Goal: Transaction & Acquisition: Purchase product/service

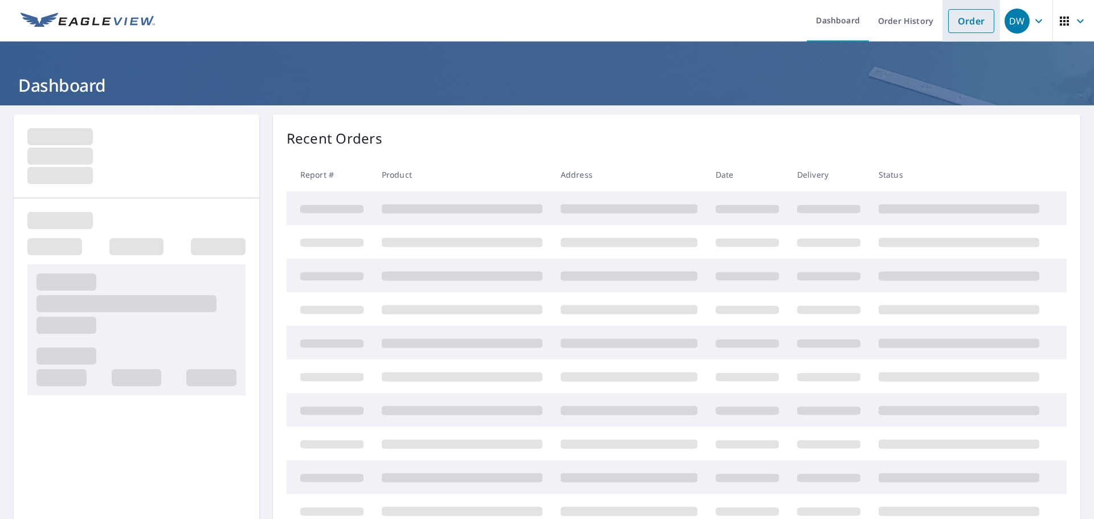
click at [958, 17] on link "Order" at bounding box center [971, 21] width 46 height 24
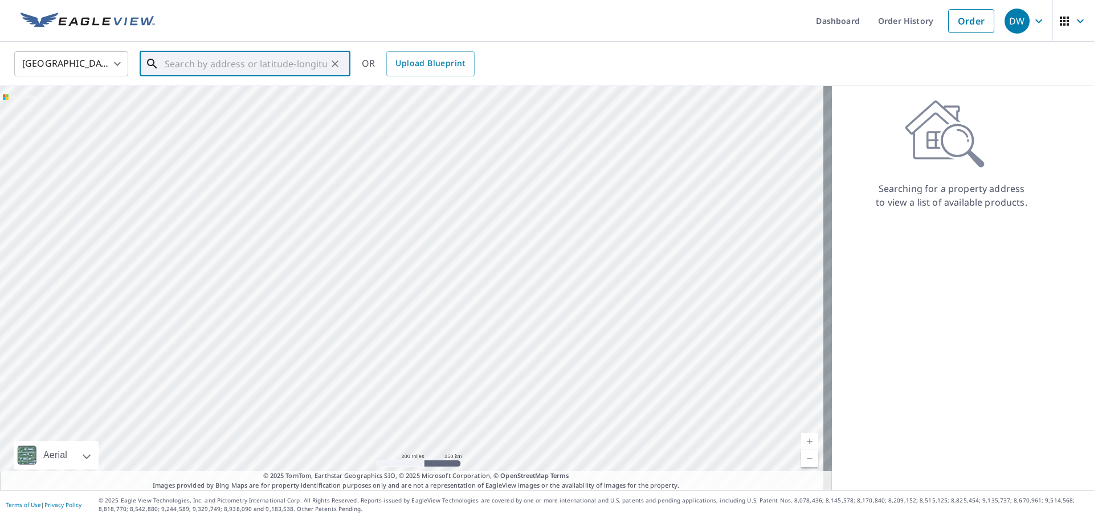
click at [213, 69] on input "text" at bounding box center [246, 64] width 162 height 32
paste input "[STREET_ADDRESS][PERSON_NAME]"
click at [240, 104] on p "[GEOGRAPHIC_DATA]" at bounding box center [251, 109] width 179 height 11
type input "[STREET_ADDRESS][PERSON_NAME]"
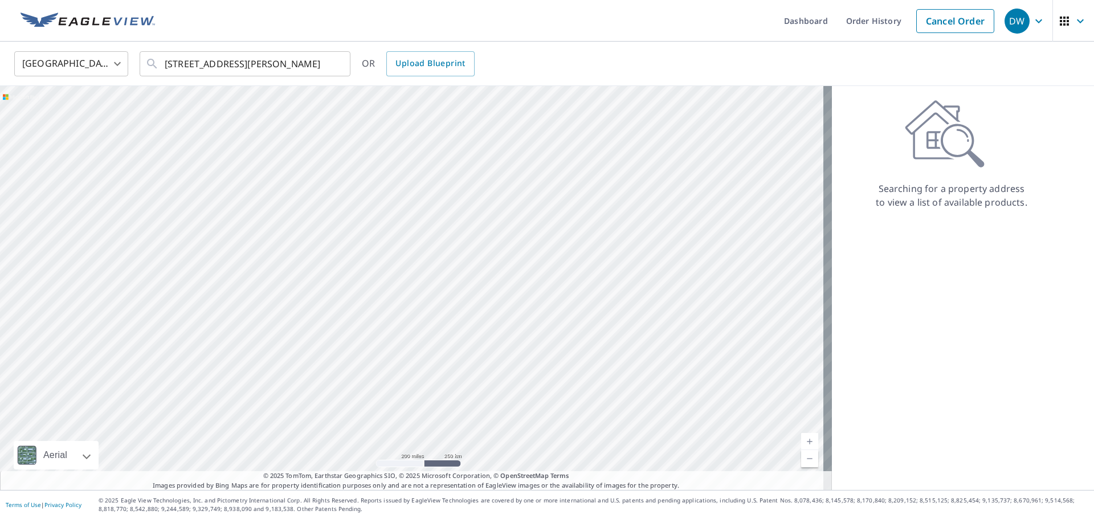
scroll to position [0, 0]
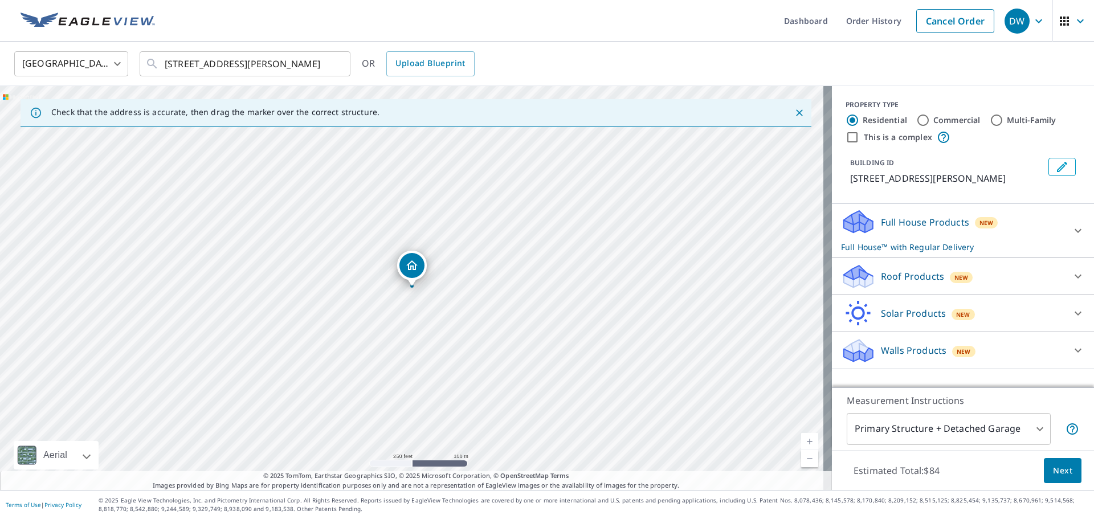
click at [890, 275] on p "Roof Products" at bounding box center [912, 276] width 63 height 14
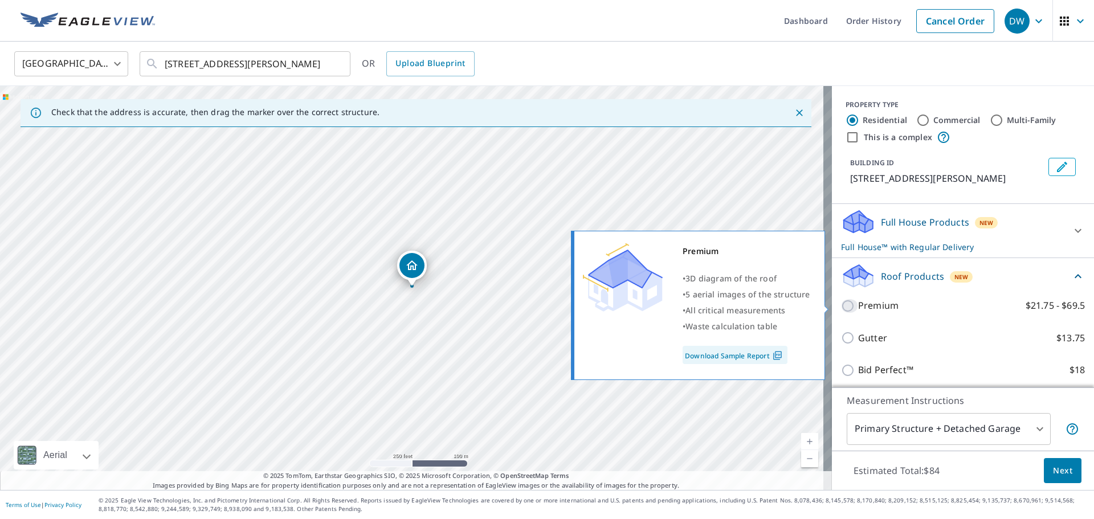
click at [843, 306] on input "Premium $21.75 - $69.5" at bounding box center [849, 306] width 17 height 14
checkbox input "true"
checkbox input "false"
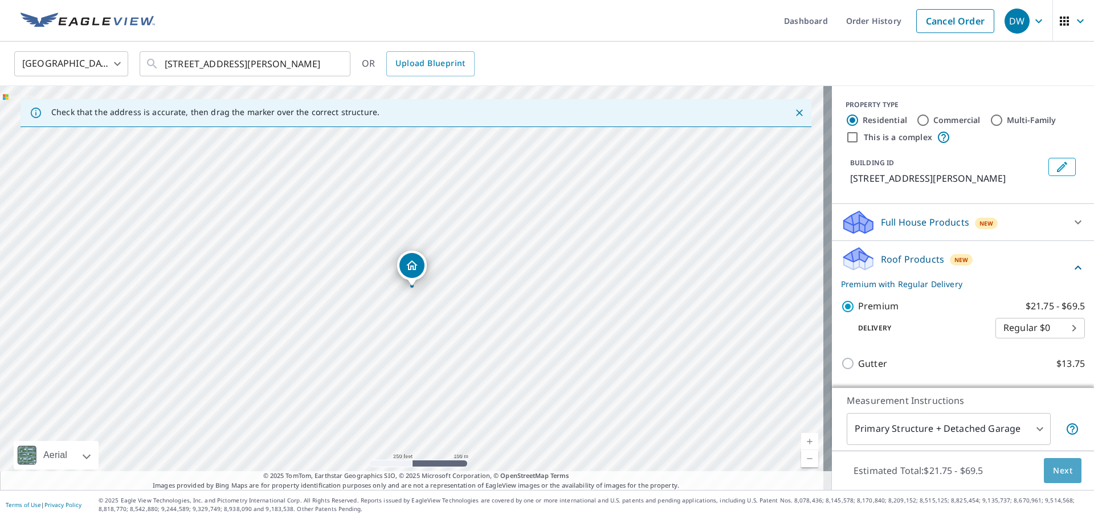
click at [1050, 461] on button "Next" at bounding box center [1063, 471] width 38 height 26
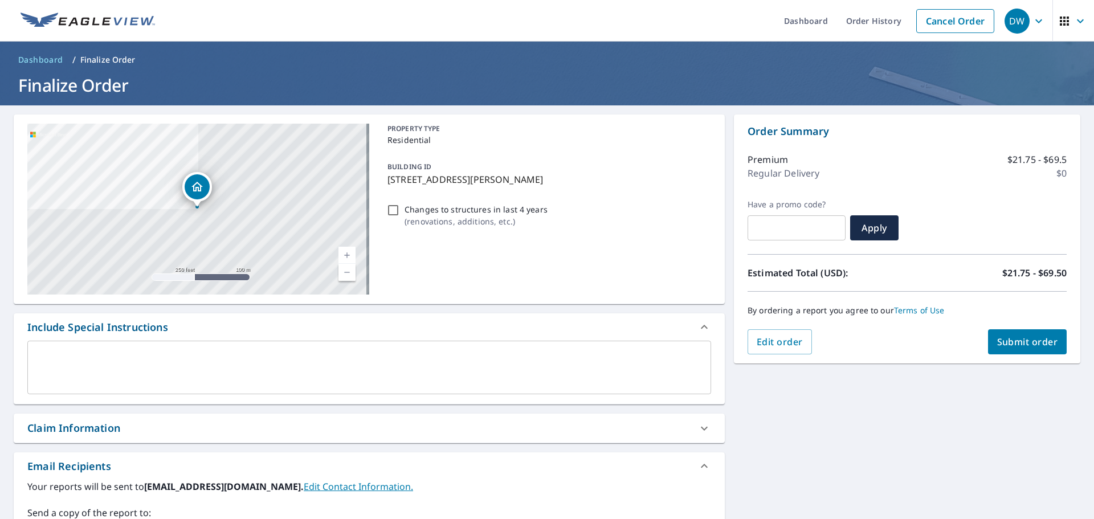
scroll to position [171, 0]
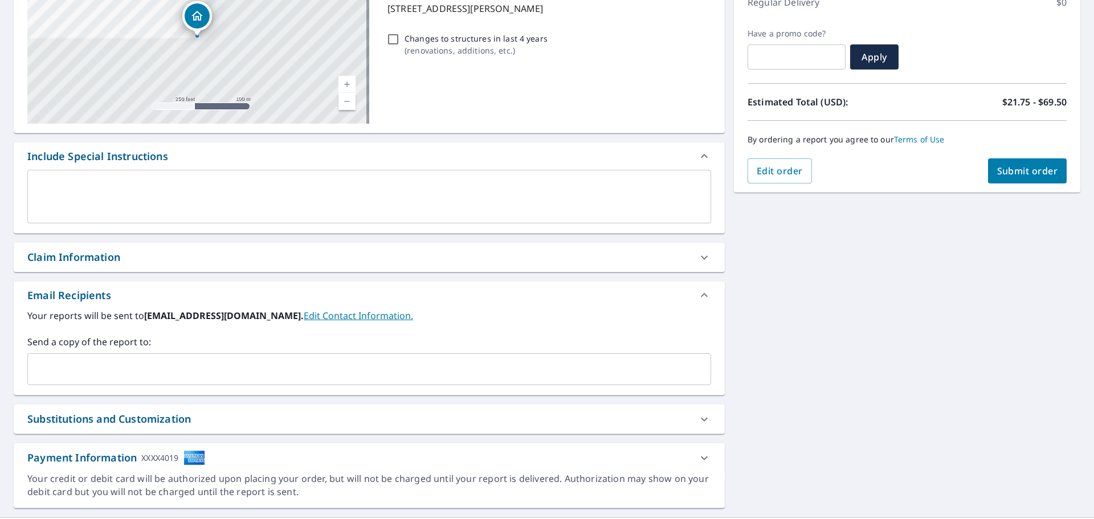
click at [89, 366] on input "text" at bounding box center [360, 369] width 656 height 22
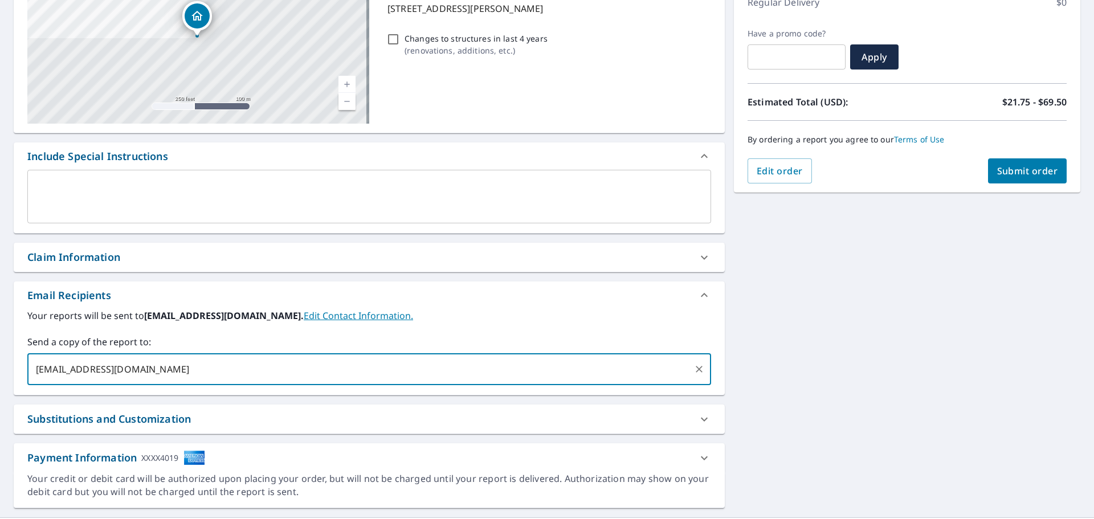
type input "[EMAIL_ADDRESS][DOMAIN_NAME]"
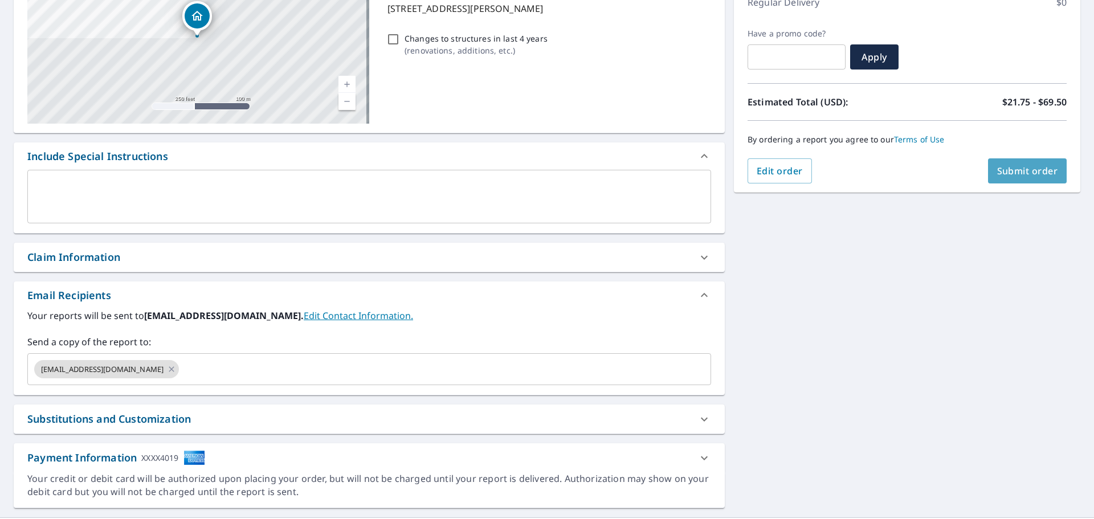
click at [999, 169] on span "Submit order" at bounding box center [1027, 171] width 61 height 13
checkbox input "true"
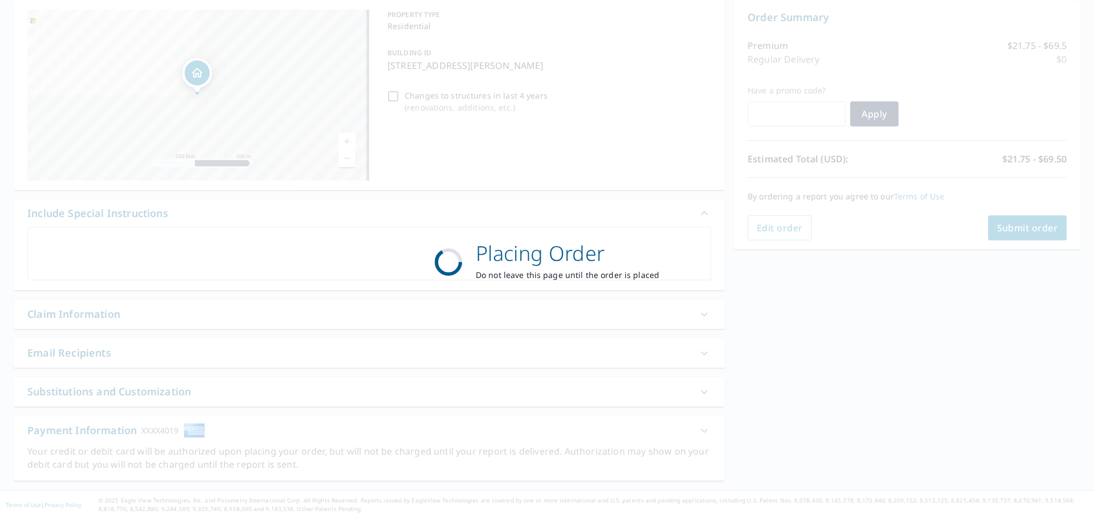
scroll to position [114, 0]
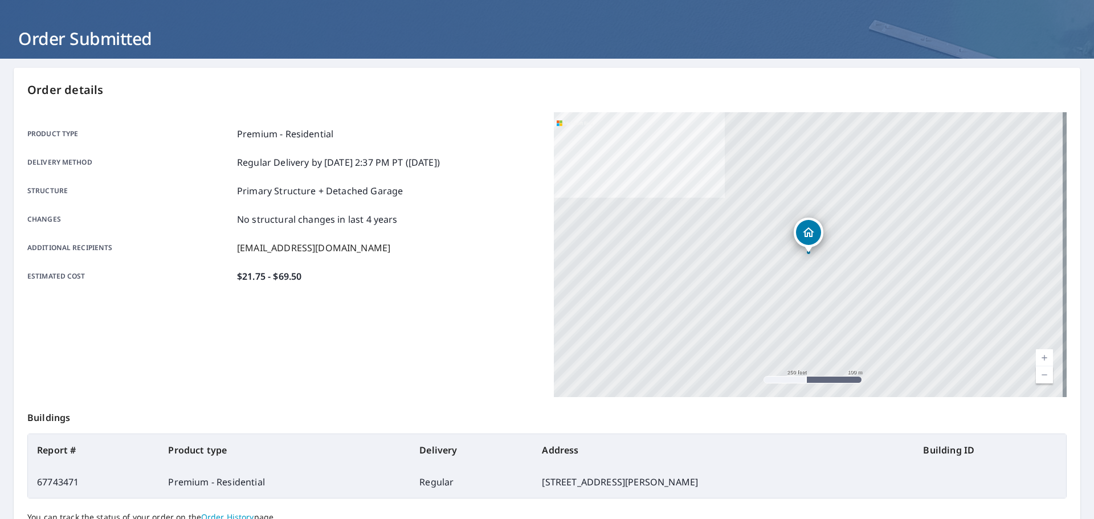
scroll to position [114, 0]
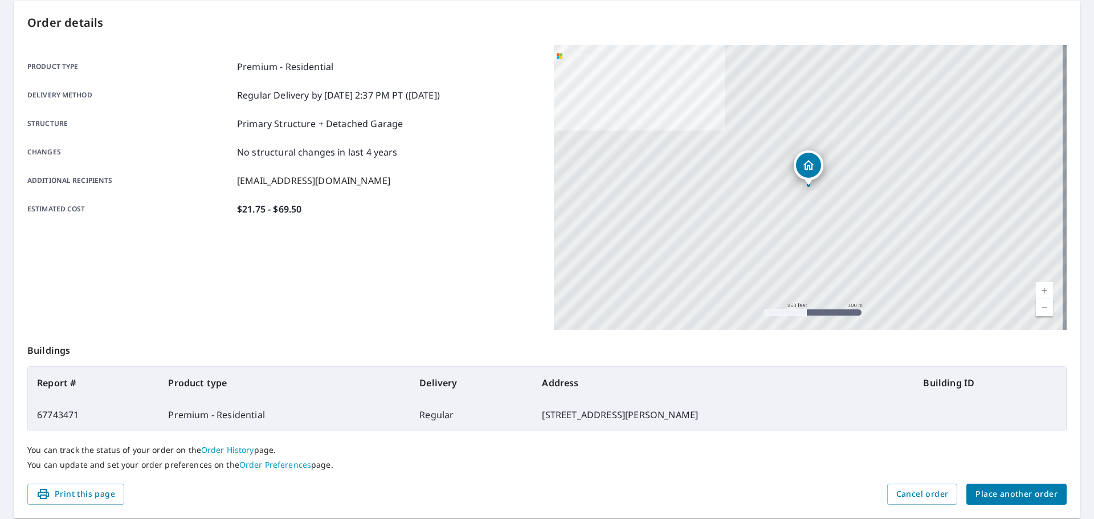
click at [986, 497] on span "Place another order" at bounding box center [1016, 494] width 82 height 14
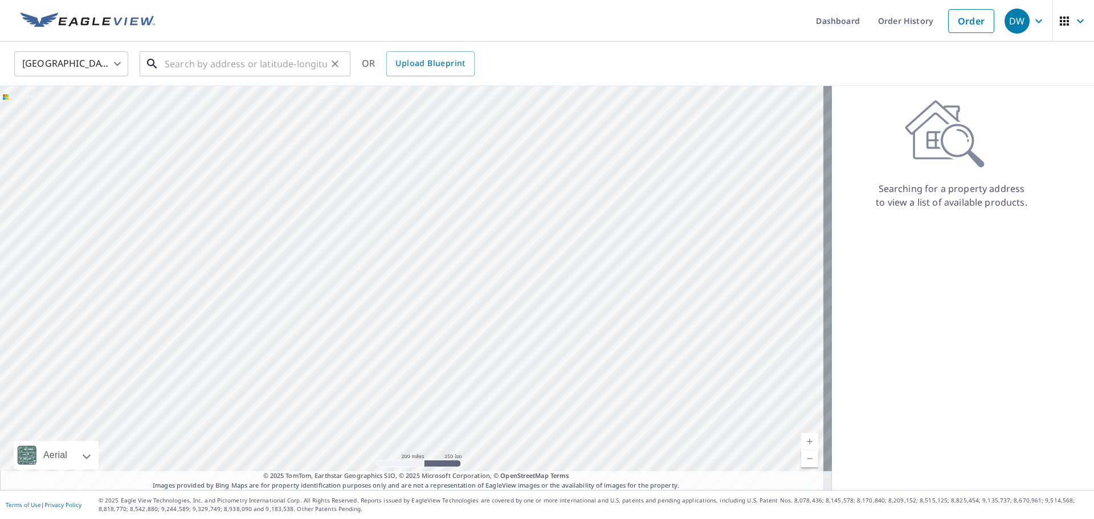
click at [228, 66] on input "text" at bounding box center [246, 64] width 162 height 32
paste input "[STREET_ADDRESS][PERSON_NAME]"
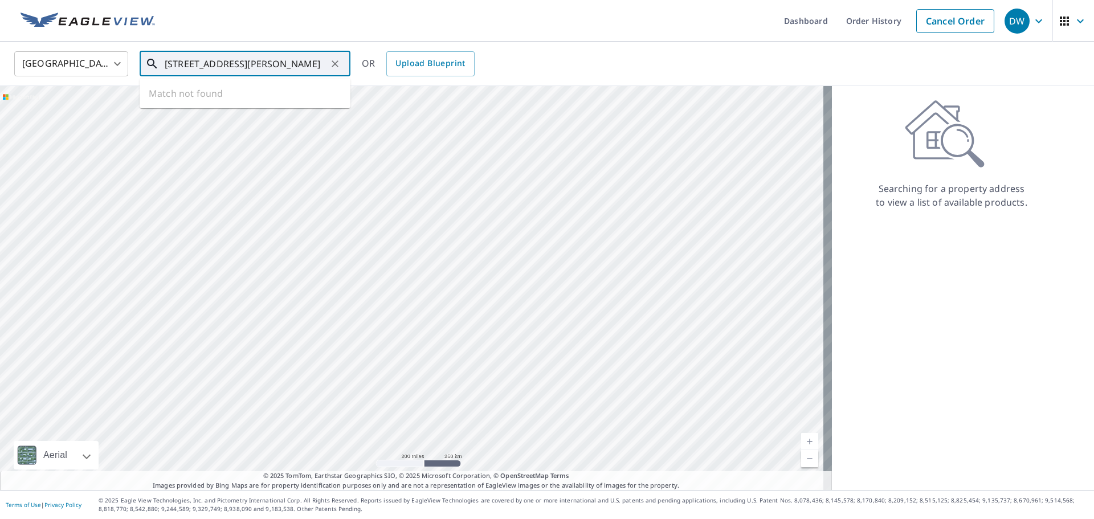
scroll to position [0, 26]
click at [215, 93] on span "1909 Fox Glove Ln" at bounding box center [251, 97] width 179 height 14
type input "[STREET_ADDRESS][PERSON_NAME]"
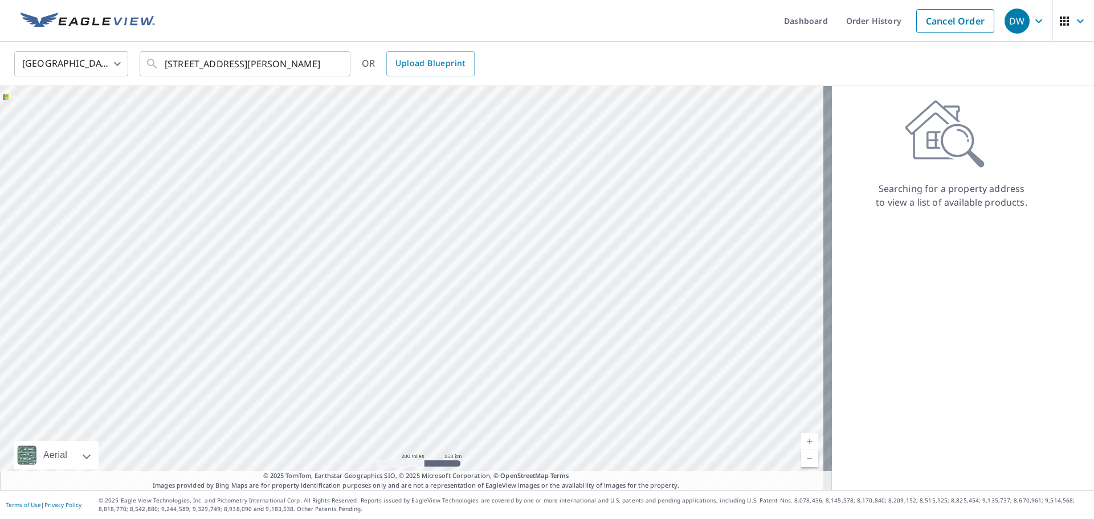
scroll to position [0, 0]
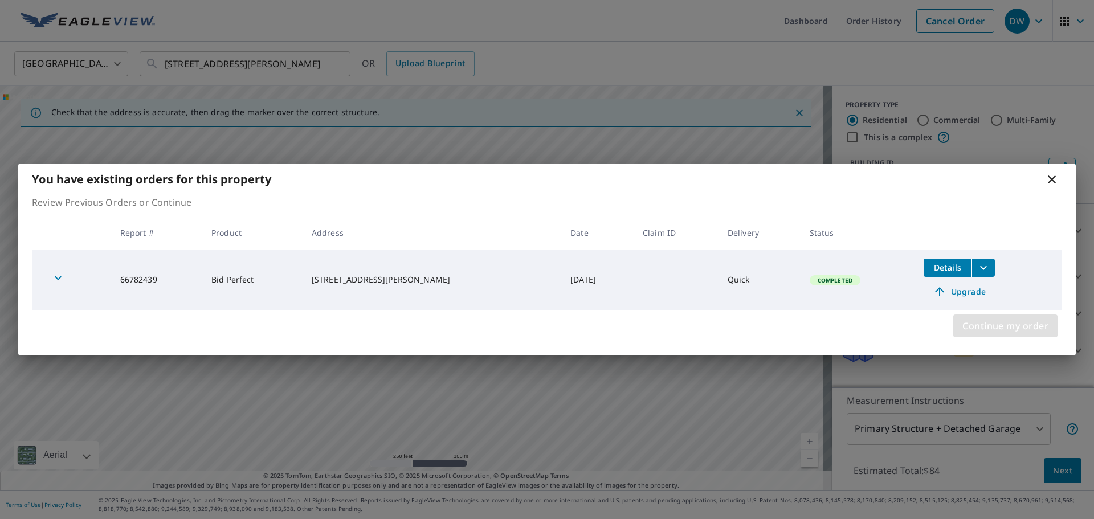
click at [987, 326] on span "Continue my order" at bounding box center [1005, 326] width 86 height 16
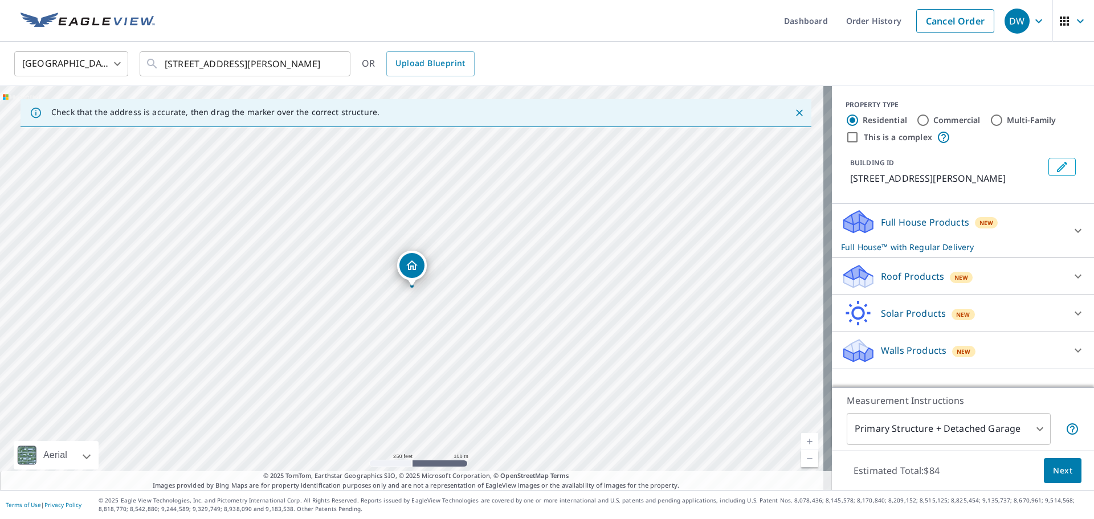
click at [885, 282] on div "Roof Products New" at bounding box center [952, 276] width 223 height 27
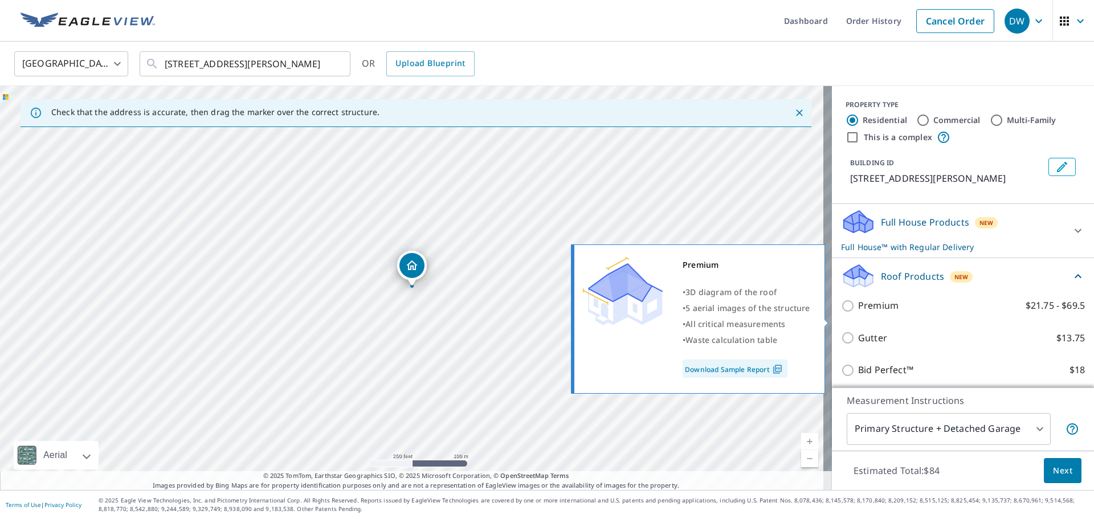
click at [841, 313] on input "Premium $21.75 - $69.5" at bounding box center [849, 306] width 17 height 14
checkbox input "true"
checkbox input "false"
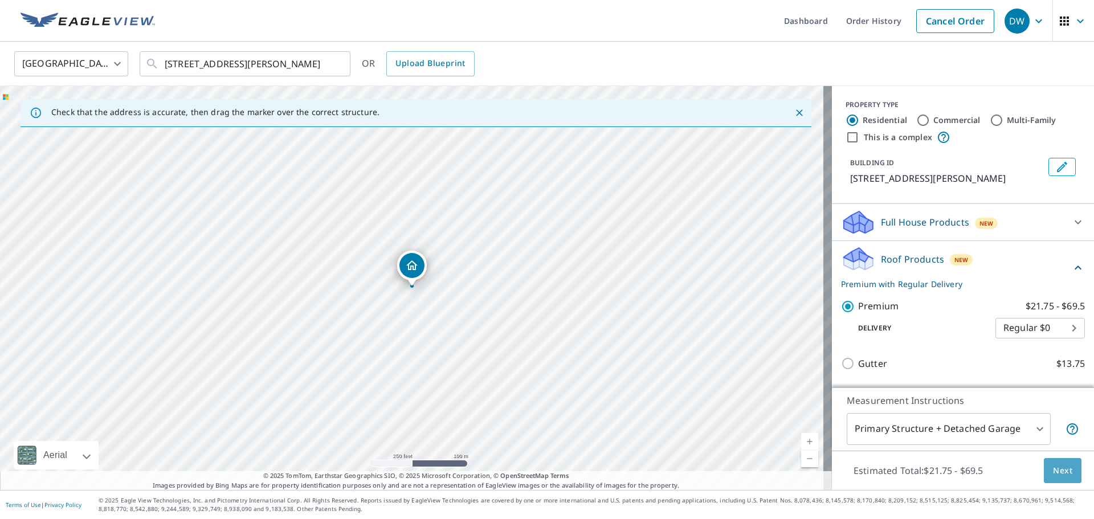
click at [1053, 476] on span "Next" at bounding box center [1062, 471] width 19 height 14
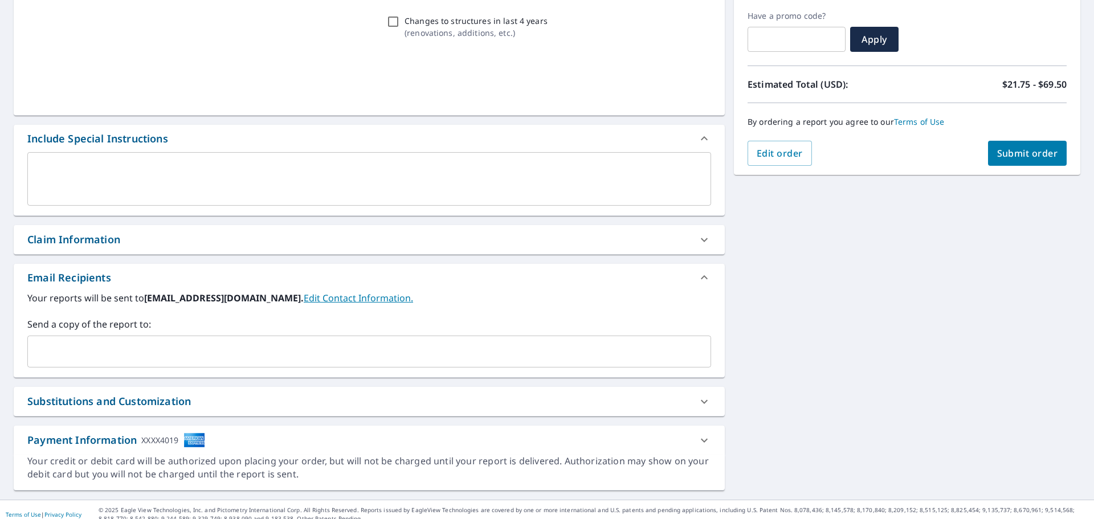
scroll to position [198, 0]
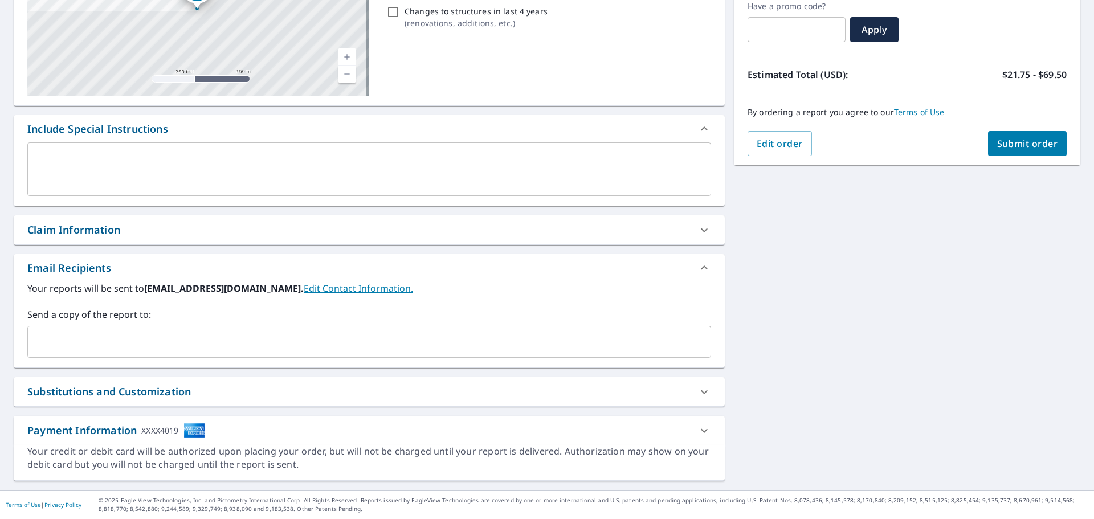
click at [118, 338] on input "text" at bounding box center [360, 342] width 656 height 22
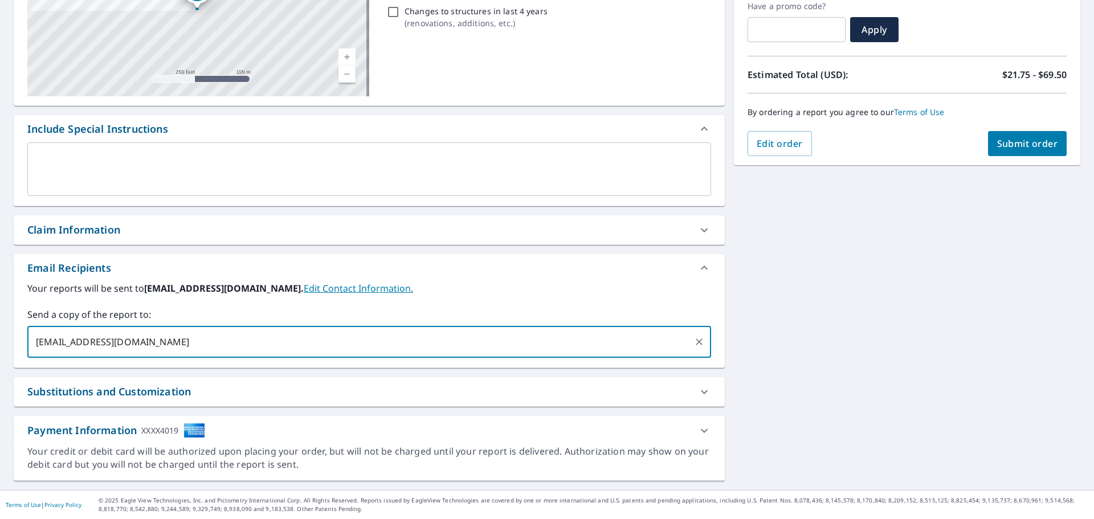
type input "[EMAIL_ADDRESS][DOMAIN_NAME]"
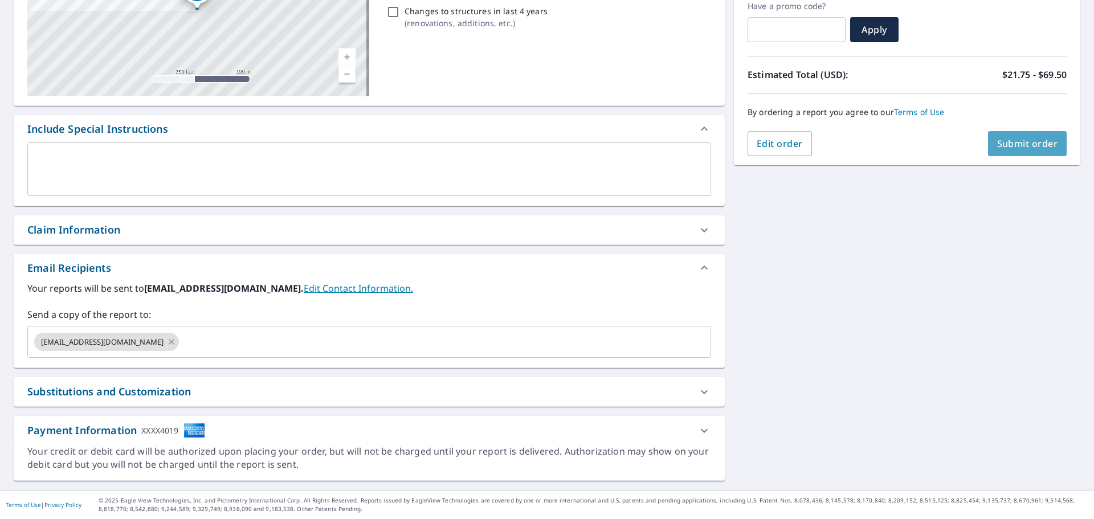
click at [1001, 145] on span "Submit order" at bounding box center [1027, 143] width 61 height 13
checkbox input "true"
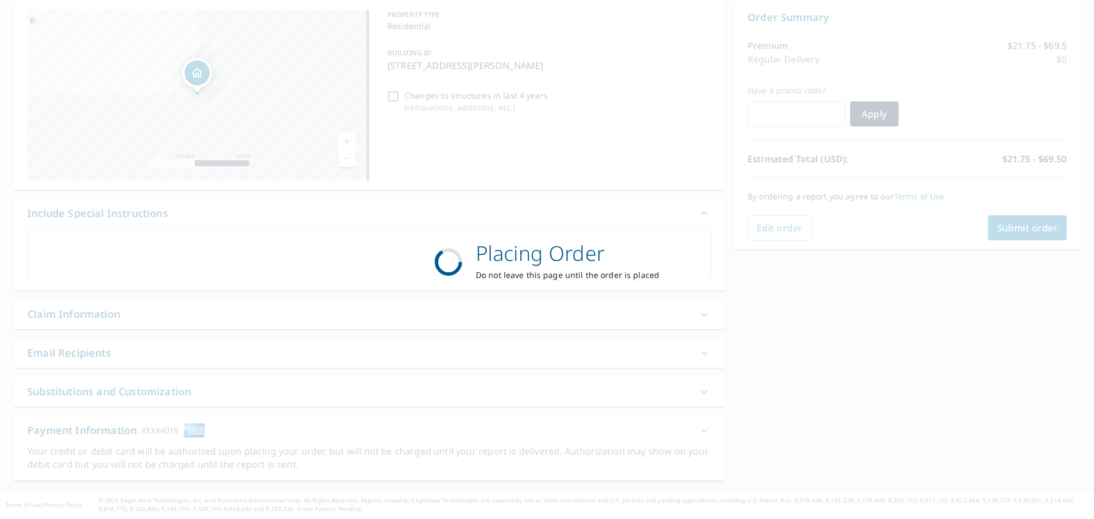
scroll to position [114, 0]
